Goal: Check status: Check status

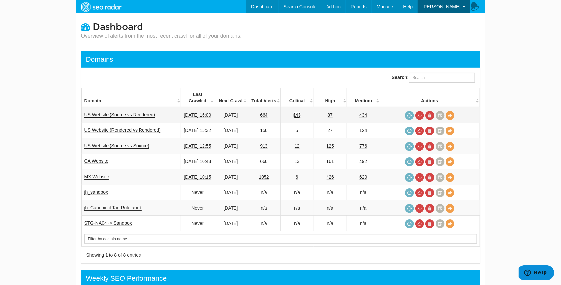
click at [301, 113] on link "143" at bounding box center [297, 116] width 8 height 6
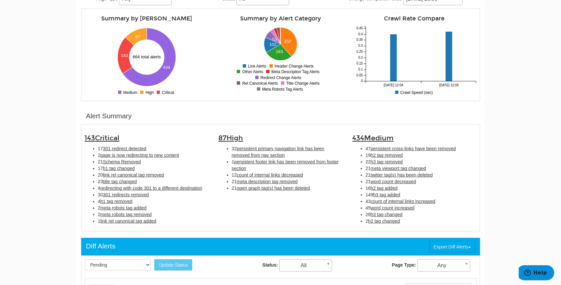
scroll to position [112, 0]
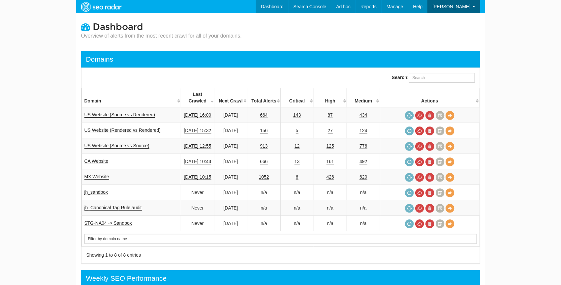
scroll to position [26, 0]
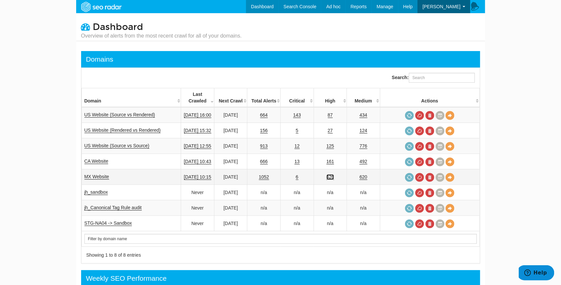
click at [334, 175] on link "426" at bounding box center [331, 178] width 8 height 6
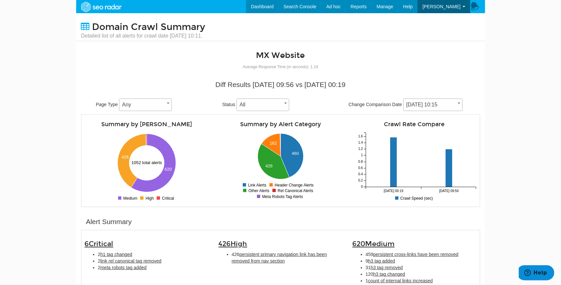
scroll to position [62, 0]
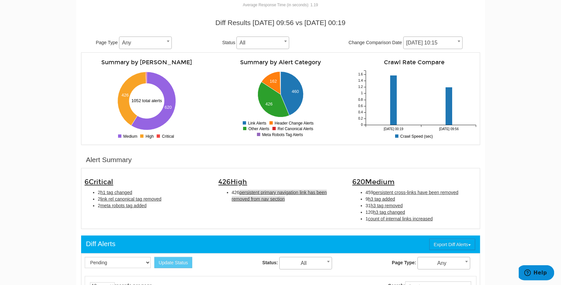
click at [276, 194] on span "persistent primary navigation link has been removed from nav section" at bounding box center [279, 196] width 95 height 12
type input "persistent primary navigation link has been removed from nav section"
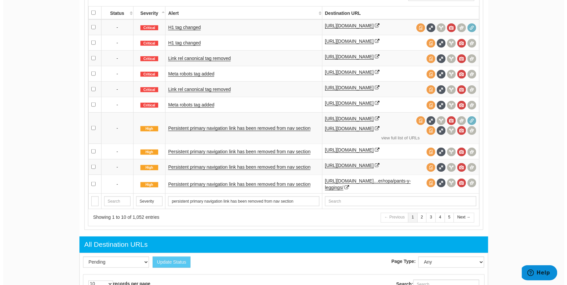
scroll to position [353, 0]
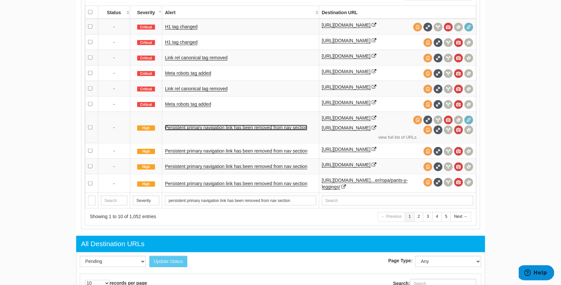
click at [254, 131] on link "Persistent primary navigation link has been removed from nav section" at bounding box center [236, 128] width 143 height 6
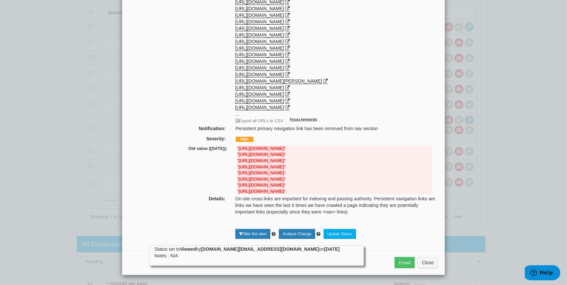
scroll to position [0, 0]
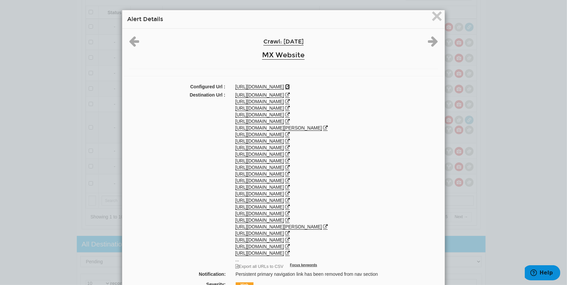
click at [290, 88] on icon at bounding box center [287, 86] width 5 height 5
click at [279, 54] on link "MX Website" at bounding box center [283, 55] width 43 height 9
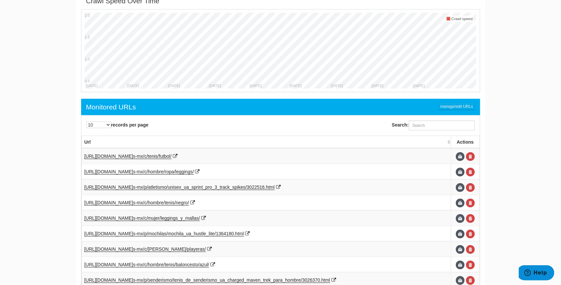
scroll to position [274, 0]
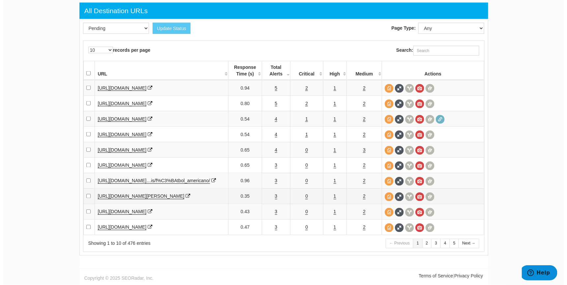
scroll to position [617, 0]
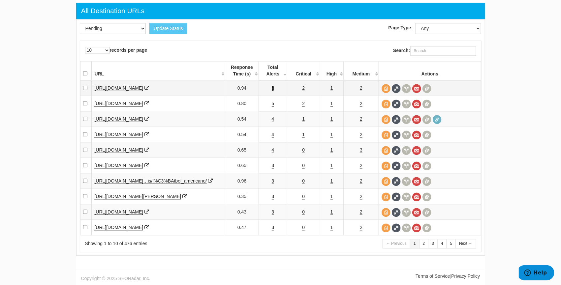
click at [272, 85] on link "5" at bounding box center [273, 88] width 3 height 6
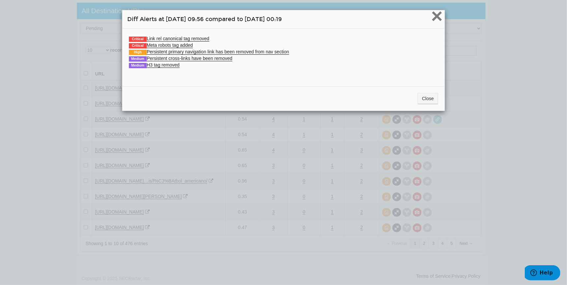
click at [432, 14] on span "×" at bounding box center [438, 16] width 12 height 22
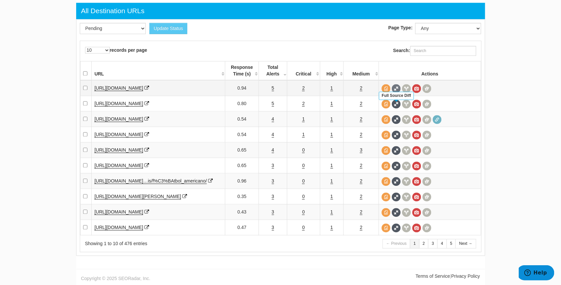
click at [393, 84] on span at bounding box center [396, 88] width 9 height 9
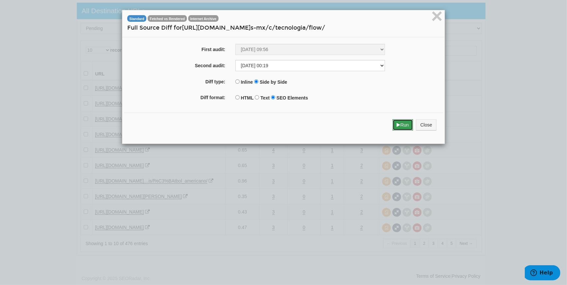
click at [397, 124] on icon "submit" at bounding box center [399, 125] width 4 height 5
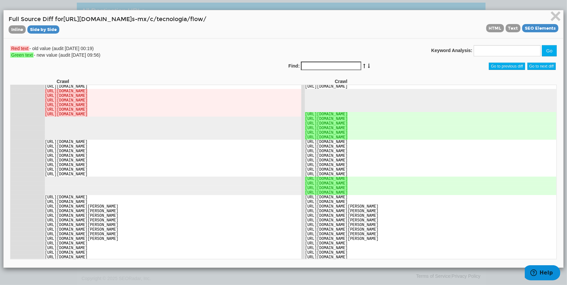
scroll to position [4240, 0]
click at [489, 25] on span "HTML" at bounding box center [496, 28] width 18 height 8
